Goal: Transaction & Acquisition: Purchase product/service

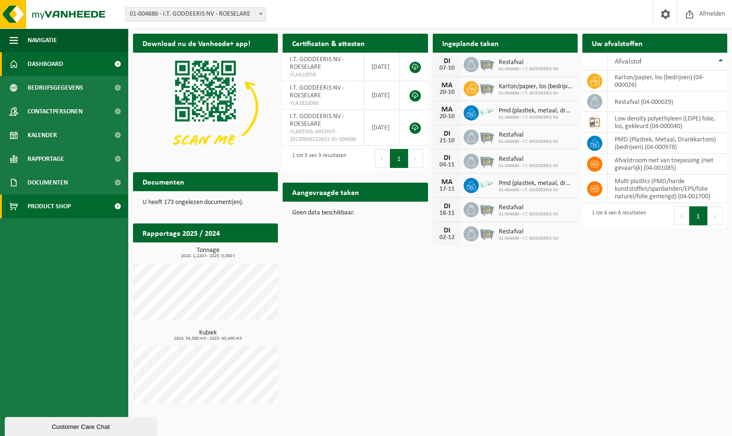
click at [70, 207] on span "Product Shop" at bounding box center [49, 207] width 43 height 24
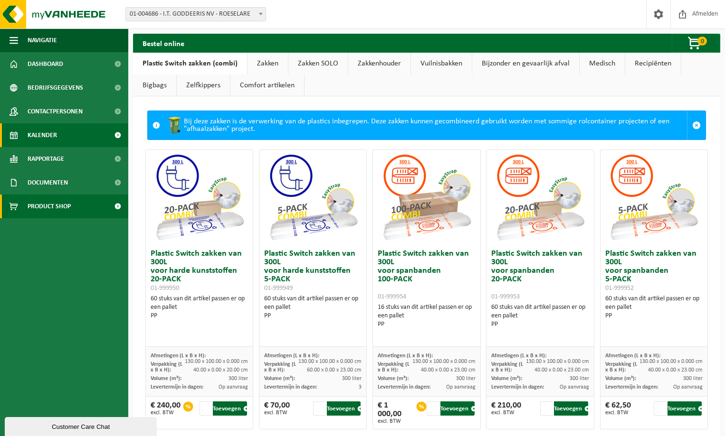
click at [57, 137] on link "Kalender" at bounding box center [64, 135] width 128 height 24
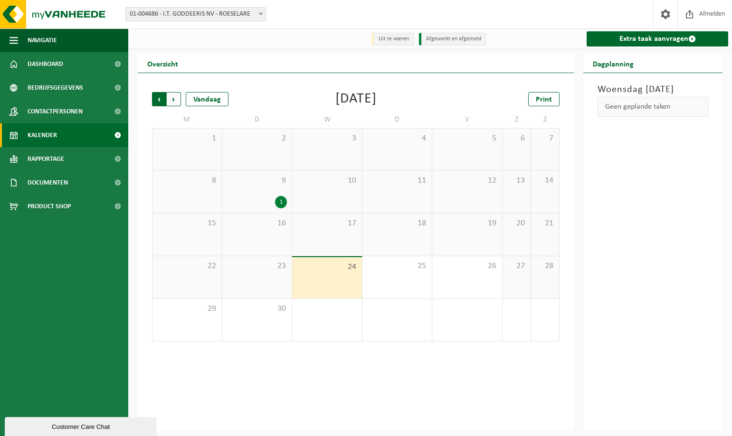
click at [176, 100] on span "Volgende" at bounding box center [174, 99] width 14 height 14
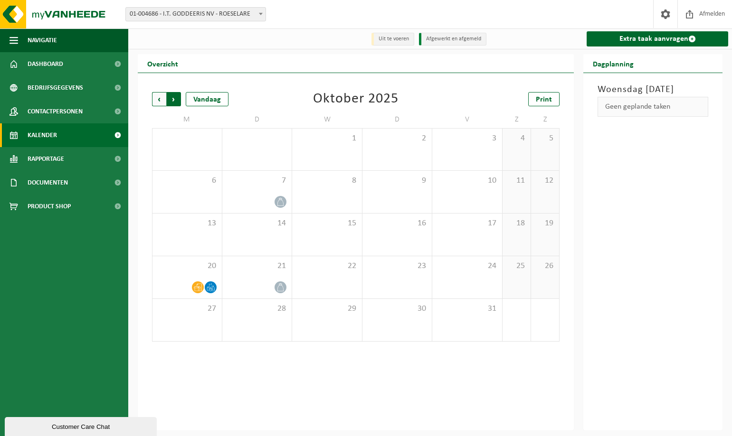
click at [157, 100] on span "Vorige" at bounding box center [159, 99] width 14 height 14
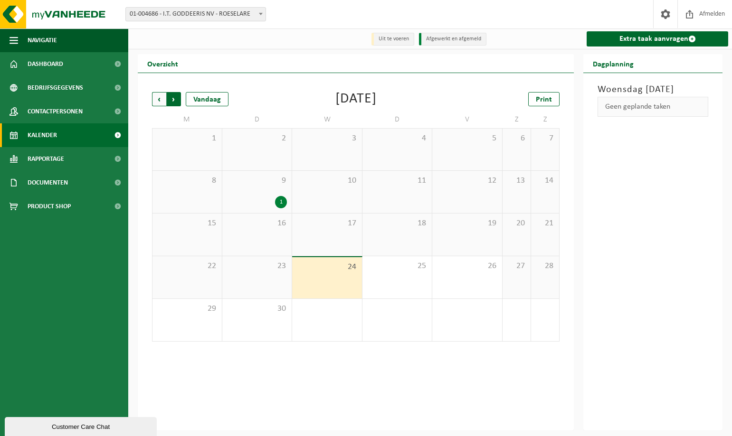
click at [161, 99] on span "Vorige" at bounding box center [159, 99] width 14 height 14
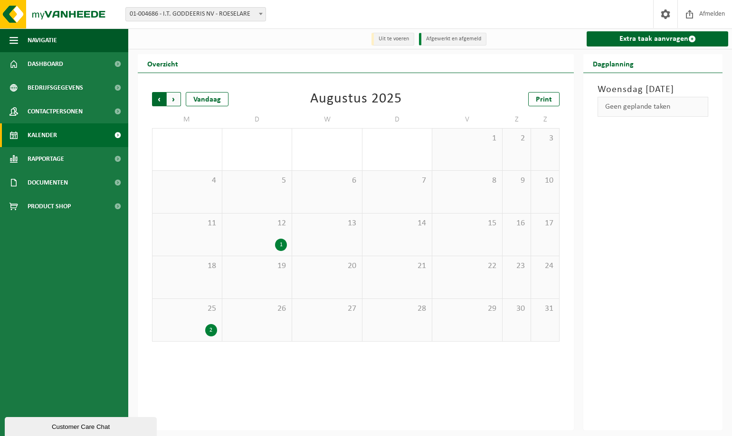
click at [173, 100] on span "Volgende" at bounding box center [174, 99] width 14 height 14
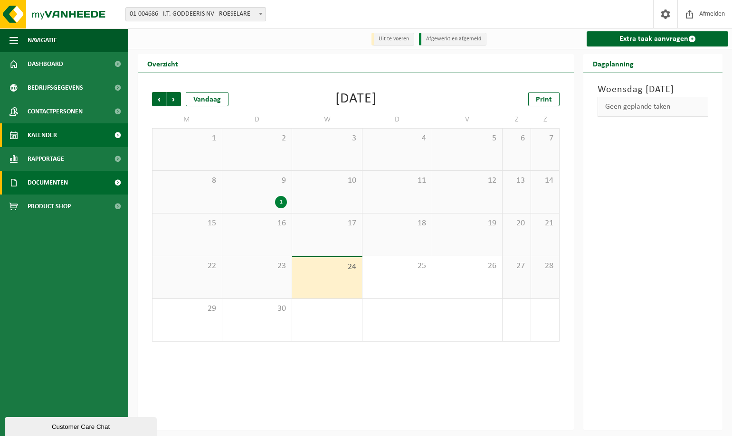
click at [86, 184] on link "Documenten" at bounding box center [64, 183] width 128 height 24
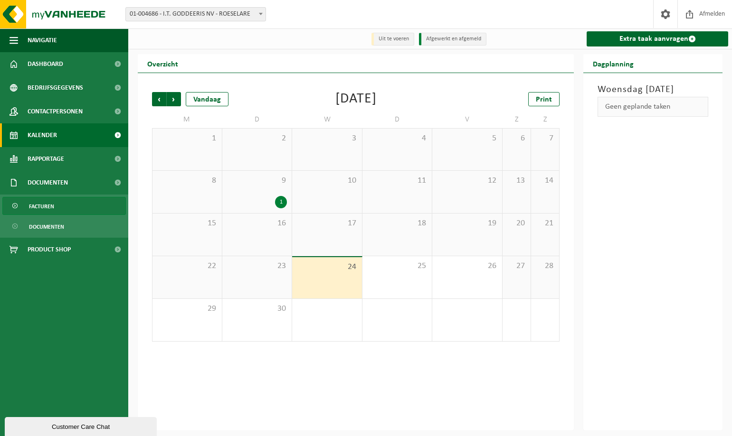
click at [42, 207] on span "Facturen" at bounding box center [41, 207] width 25 height 18
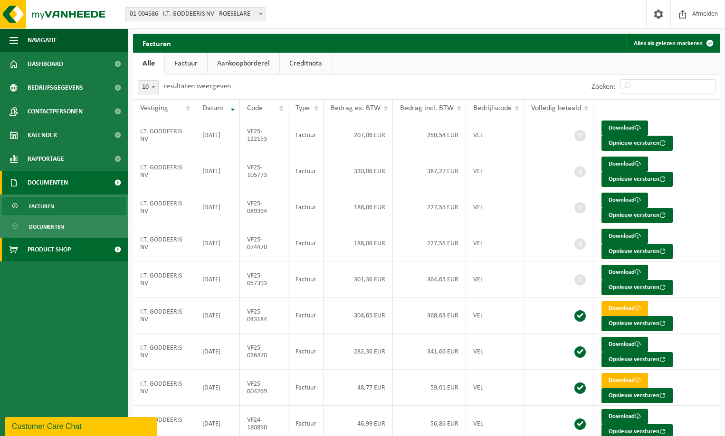
click at [37, 242] on span "Product Shop" at bounding box center [49, 250] width 43 height 24
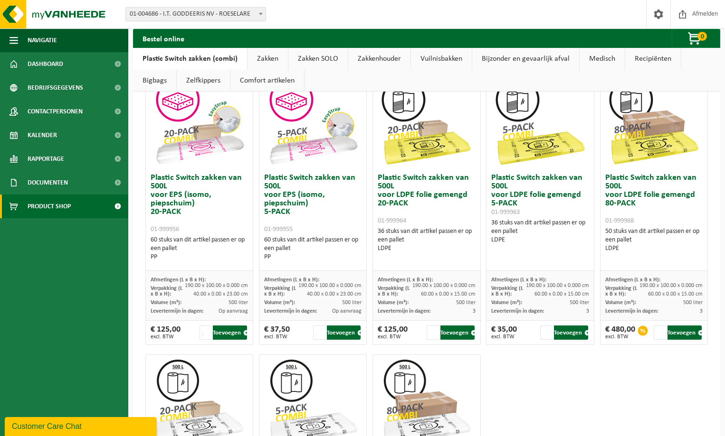
scroll to position [380, 0]
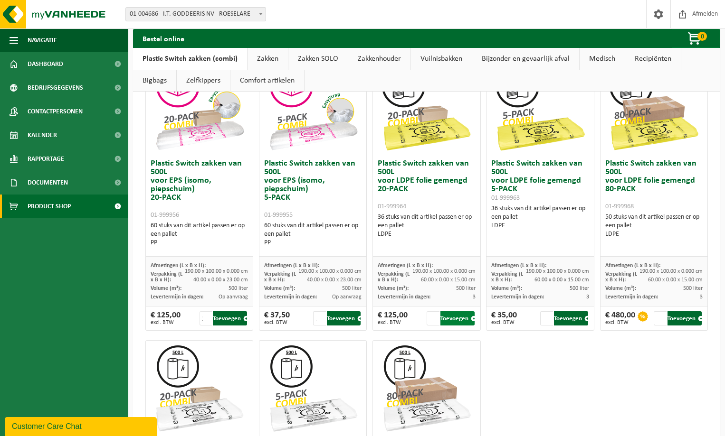
click at [450, 318] on button "Toevoegen" at bounding box center [457, 319] width 34 height 14
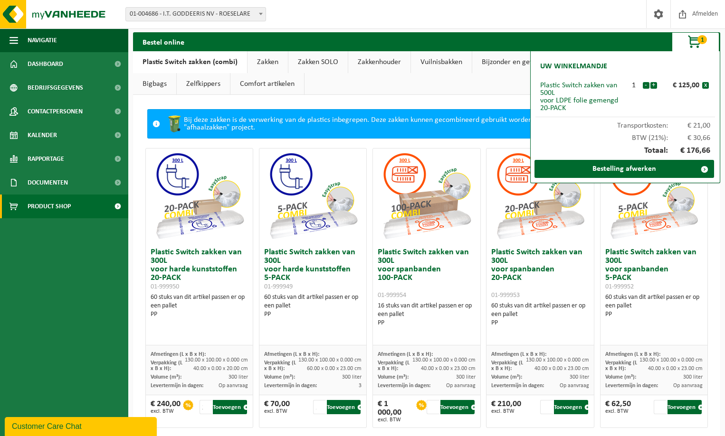
scroll to position [0, 0]
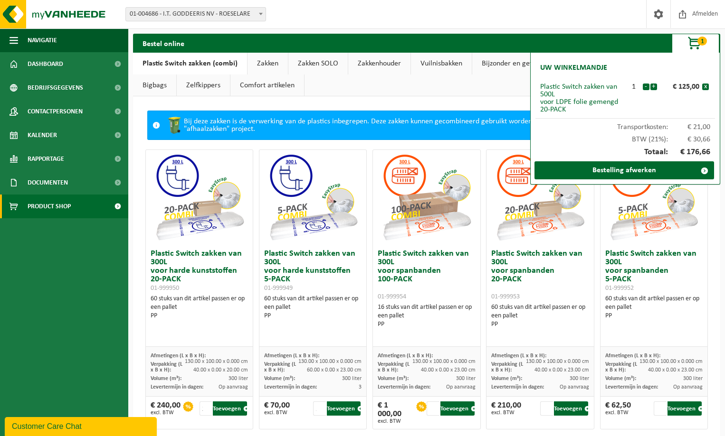
click at [465, 89] on ul "Plastic Switch zakken (combi) Zakken Zakken SOLO Zakkenhouder Vuilnisbakken Bij…" at bounding box center [426, 75] width 587 height 44
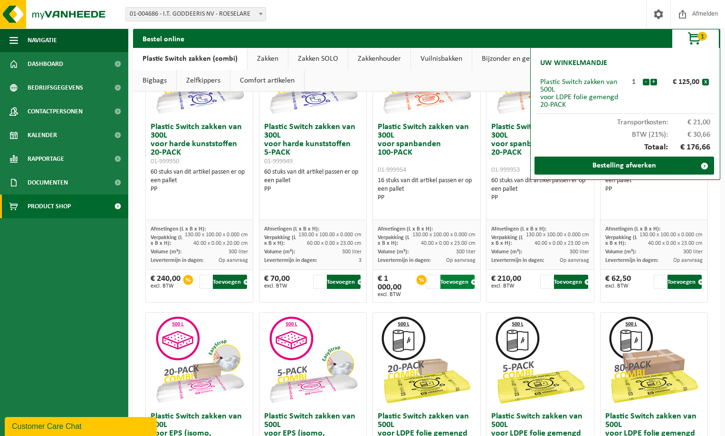
scroll to position [104, 0]
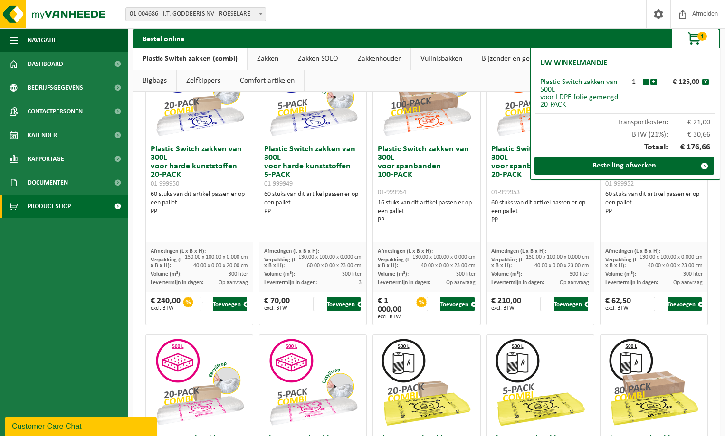
click at [269, 58] on link "Zakken" at bounding box center [267, 59] width 40 height 22
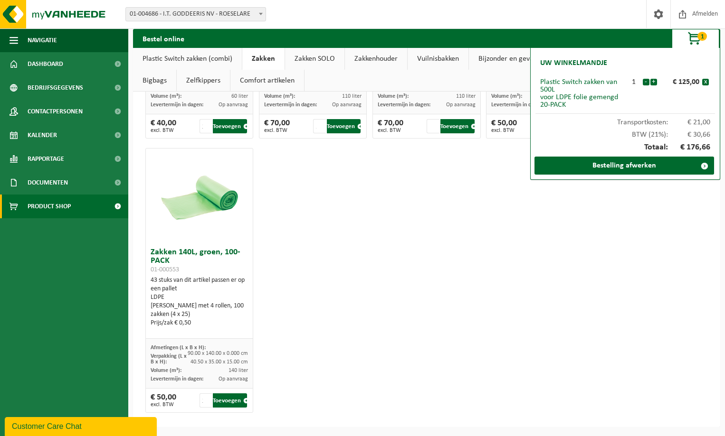
scroll to position [1370, 0]
click at [326, 58] on link "Zakken SOLO" at bounding box center [314, 59] width 59 height 22
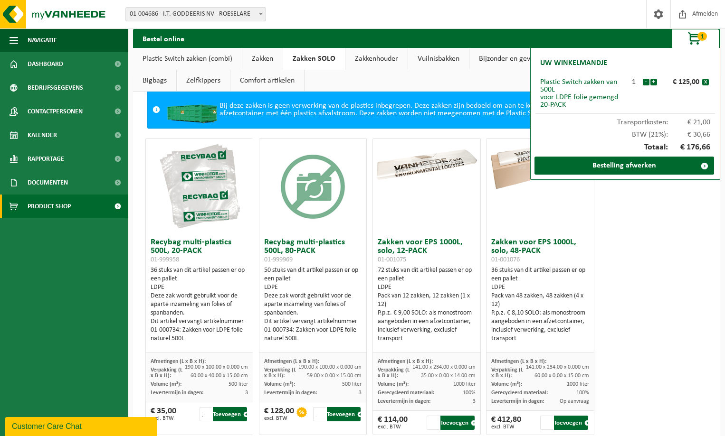
scroll to position [0, 0]
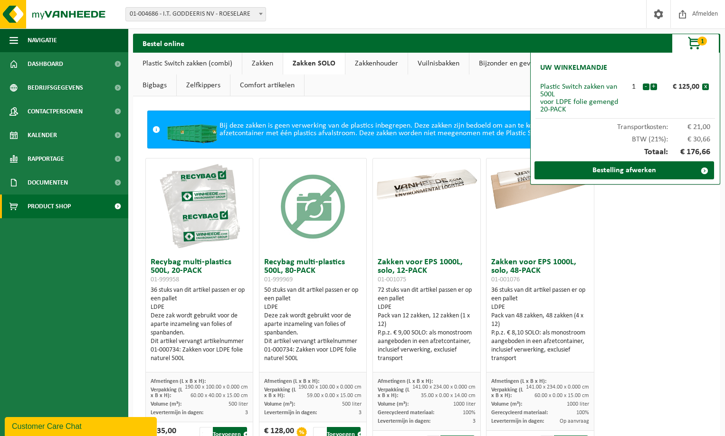
click at [230, 78] on link "Comfort artikelen" at bounding box center [267, 86] width 74 height 22
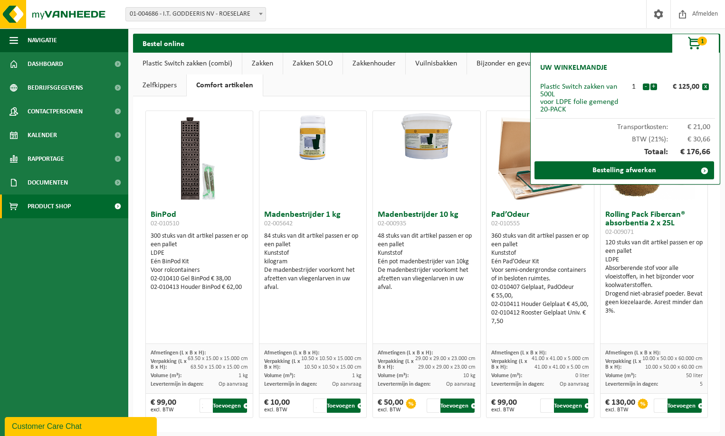
click at [212, 64] on link "Plastic Switch zakken (combi)" at bounding box center [187, 64] width 109 height 22
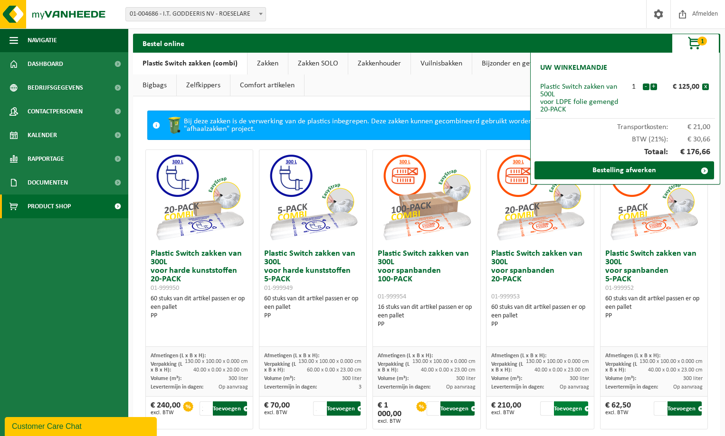
click at [565, 406] on button "Toevoegen" at bounding box center [571, 409] width 34 height 14
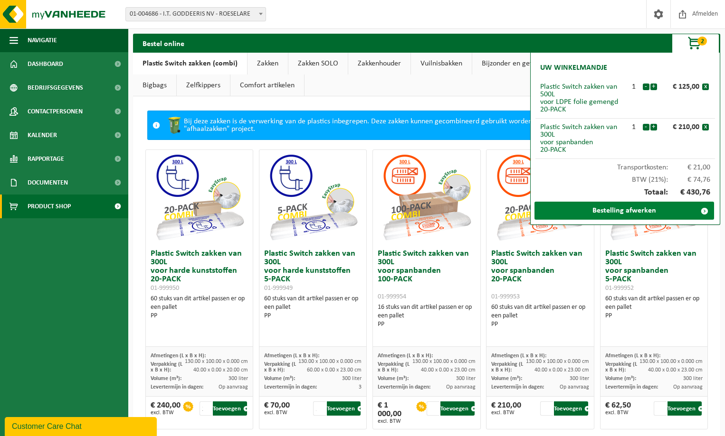
click at [623, 209] on link "Bestelling afwerken" at bounding box center [623, 211] width 179 height 18
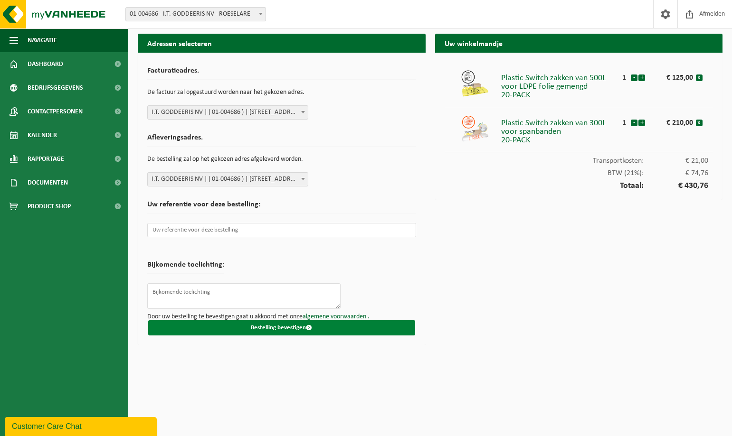
click at [288, 326] on button "Bestelling bevestigen" at bounding box center [281, 328] width 267 height 15
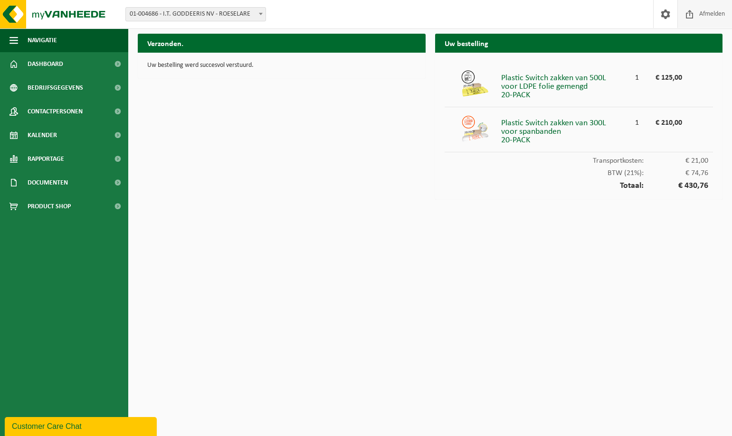
click at [703, 11] on span "Afmelden" at bounding box center [712, 14] width 30 height 28
